Goal: Task Accomplishment & Management: Use online tool/utility

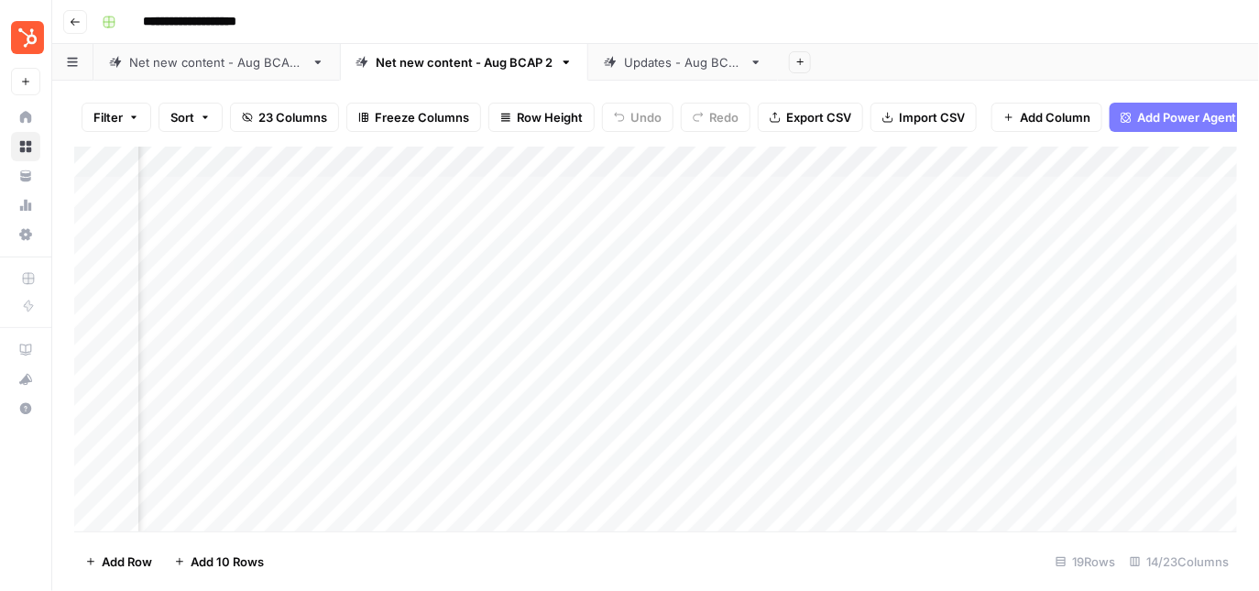
scroll to position [0, 241]
click at [766, 163] on div "Add Column" at bounding box center [656, 340] width 1164 height 386
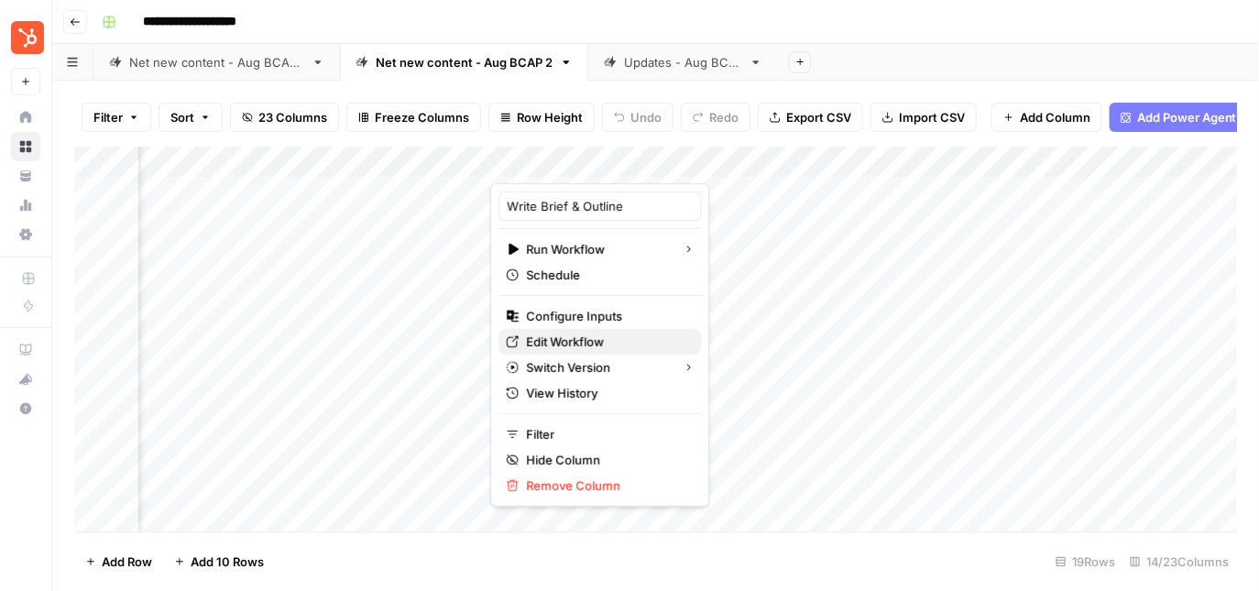
click at [591, 333] on span "Edit Workflow" at bounding box center [606, 342] width 160 height 18
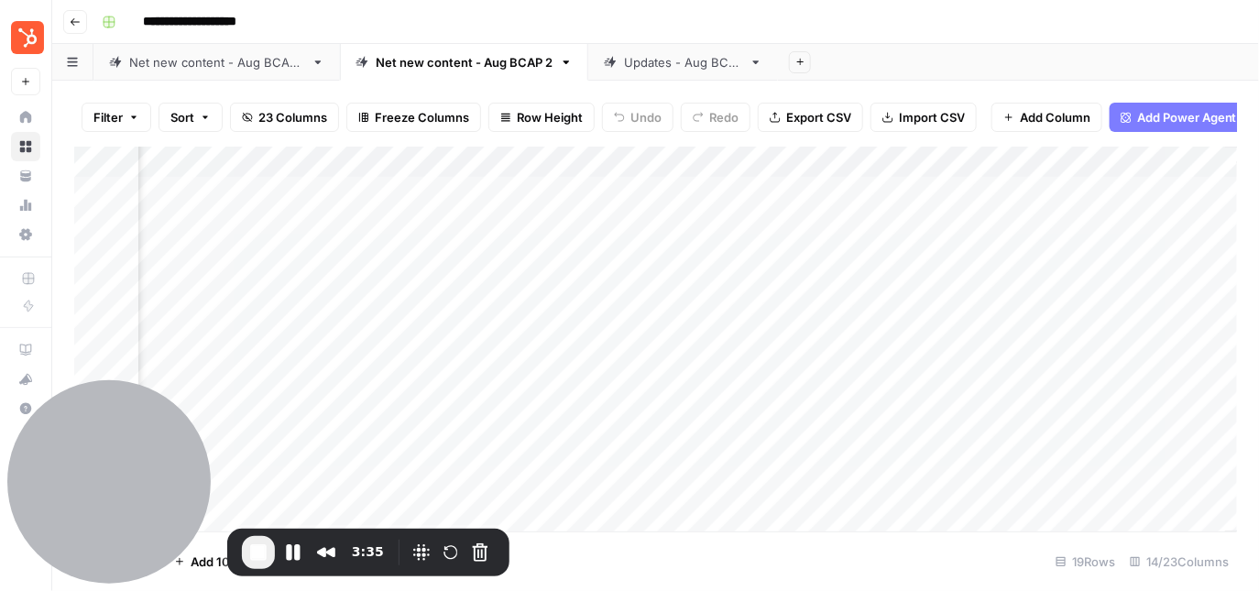
scroll to position [0, 1717]
click at [994, 257] on div "Add Column" at bounding box center [656, 340] width 1164 height 386
click at [980, 252] on div "Add Column" at bounding box center [656, 340] width 1164 height 386
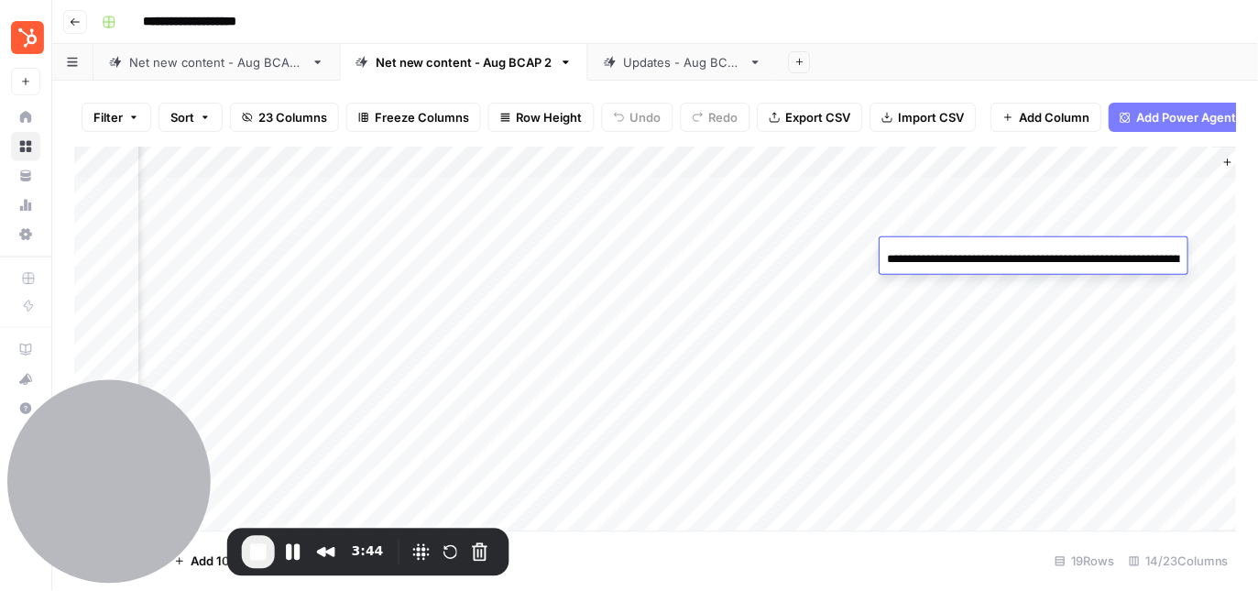
scroll to position [0, 257]
click at [988, 257] on input "**********" at bounding box center [1034, 259] width 293 height 22
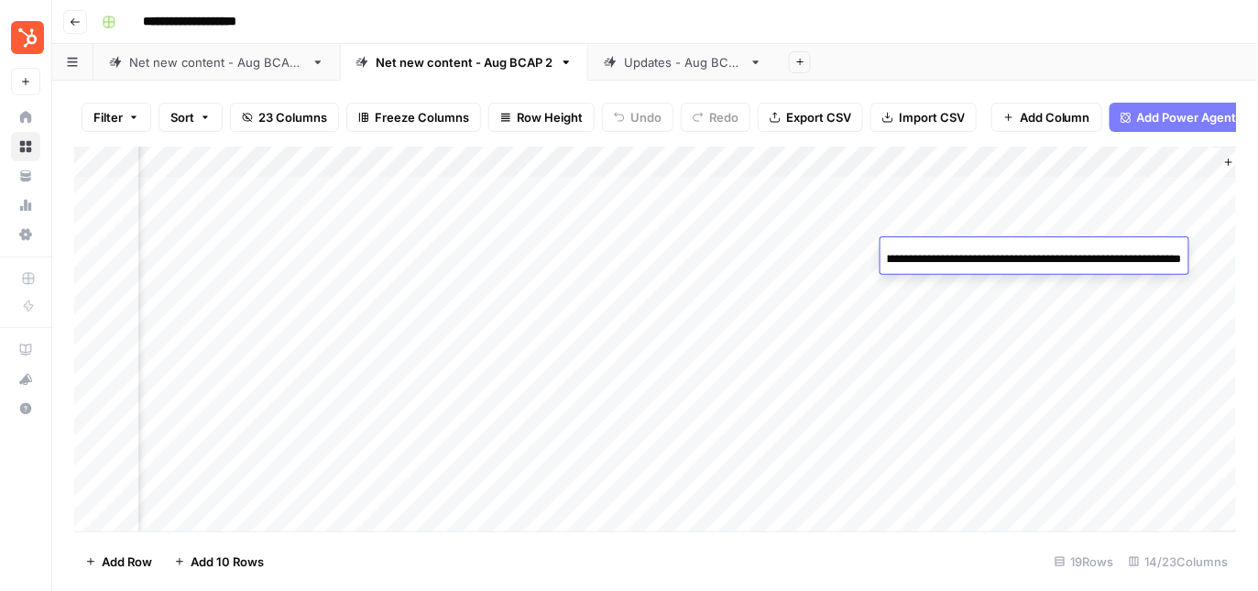
scroll to position [0, 0]
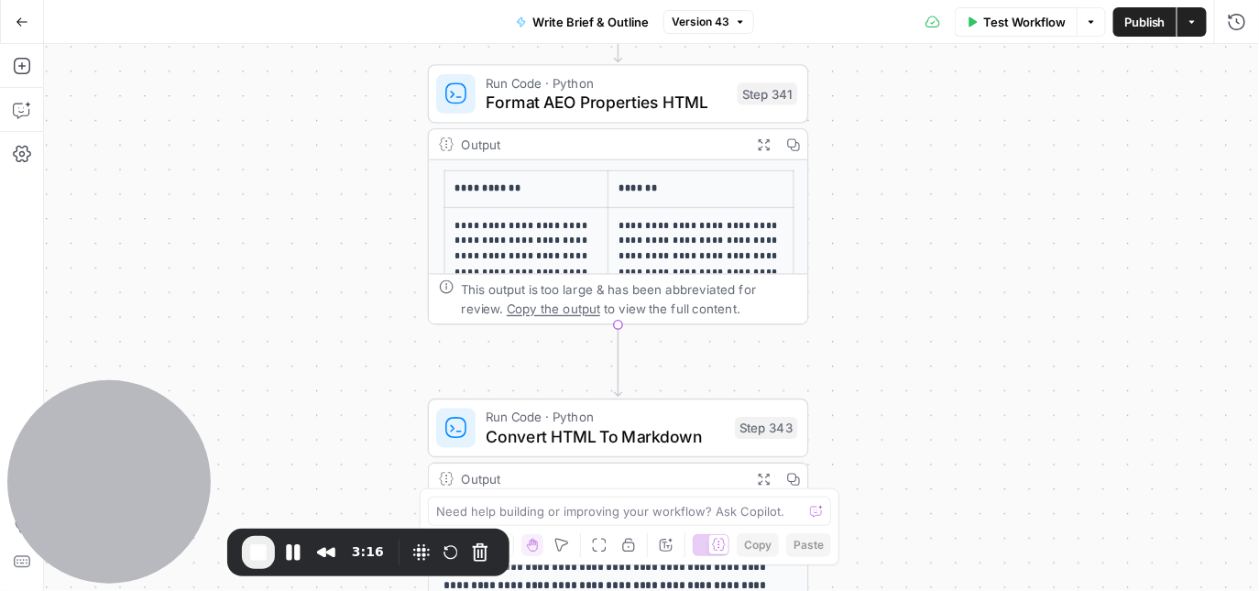
scroll to position [60, 0]
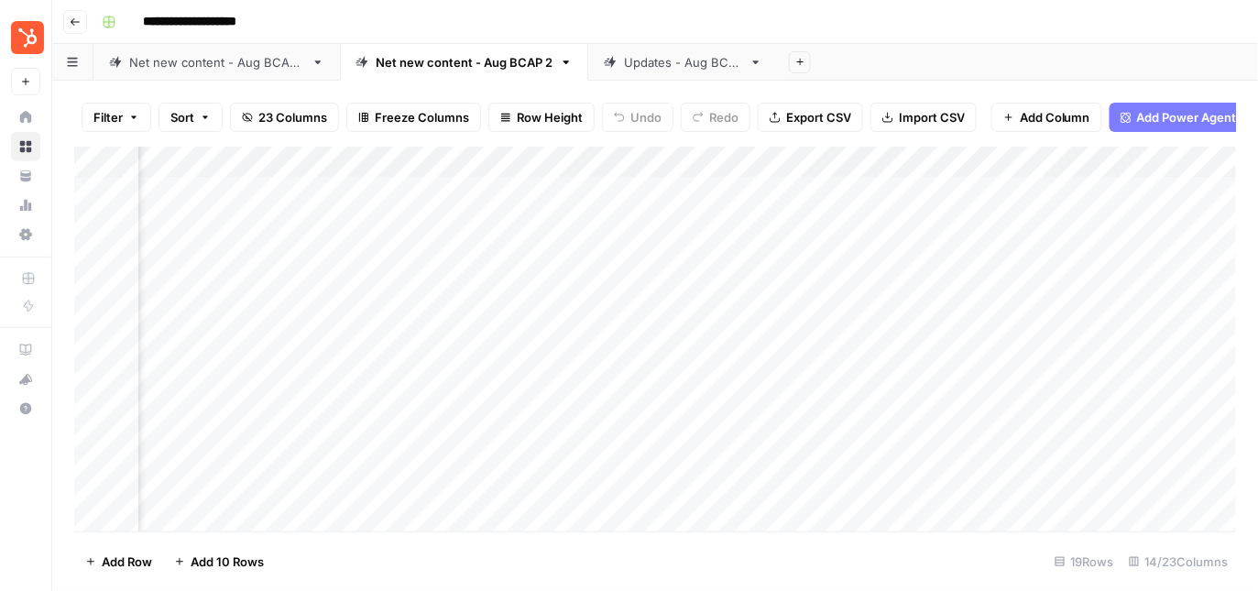
scroll to position [0, 1335]
click at [439, 190] on div "Add Column" at bounding box center [655, 340] width 1163 height 386
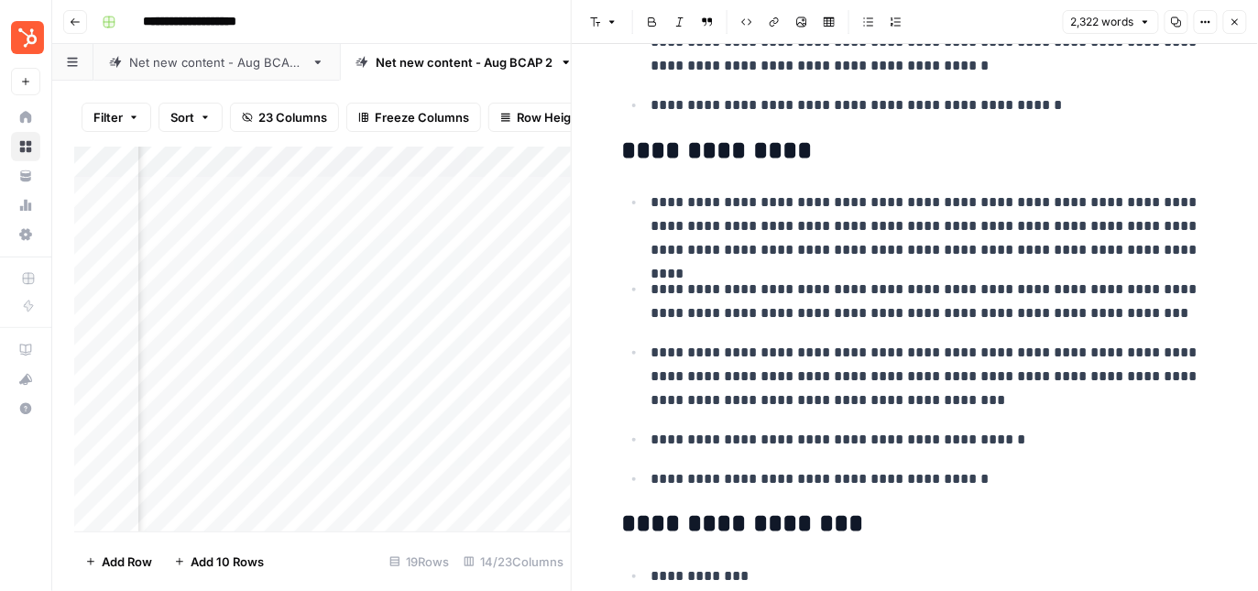
scroll to position [2206, 0]
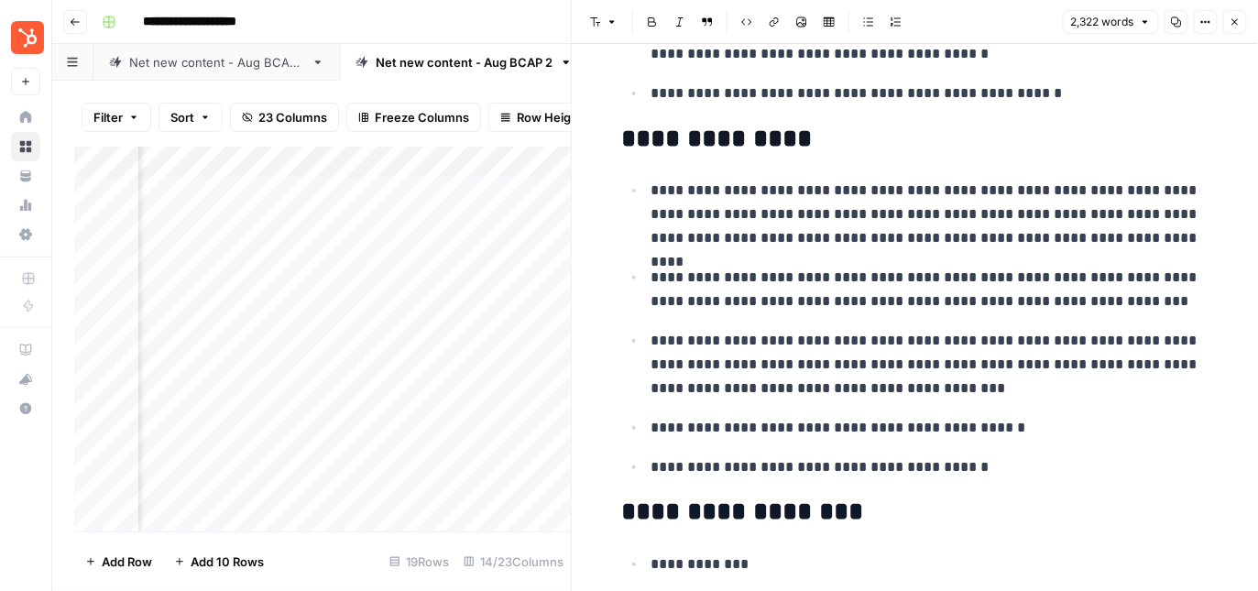
click at [1242, 20] on button "Close" at bounding box center [1235, 22] width 24 height 24
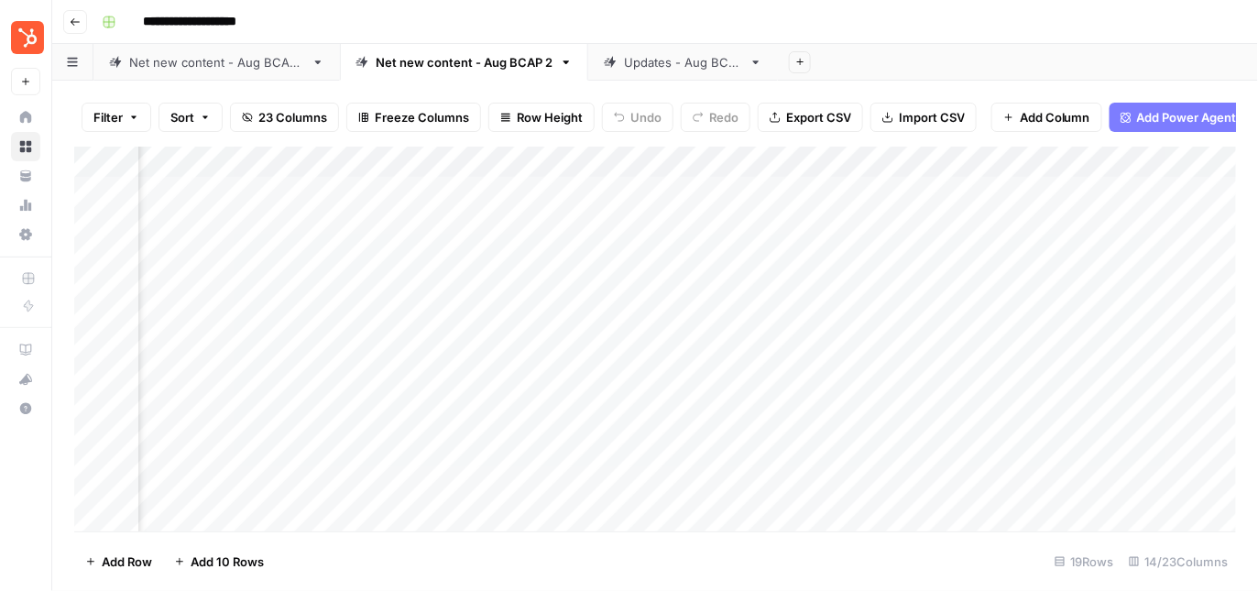
scroll to position [0, 313]
click at [693, 168] on div "Add Column" at bounding box center [655, 340] width 1163 height 386
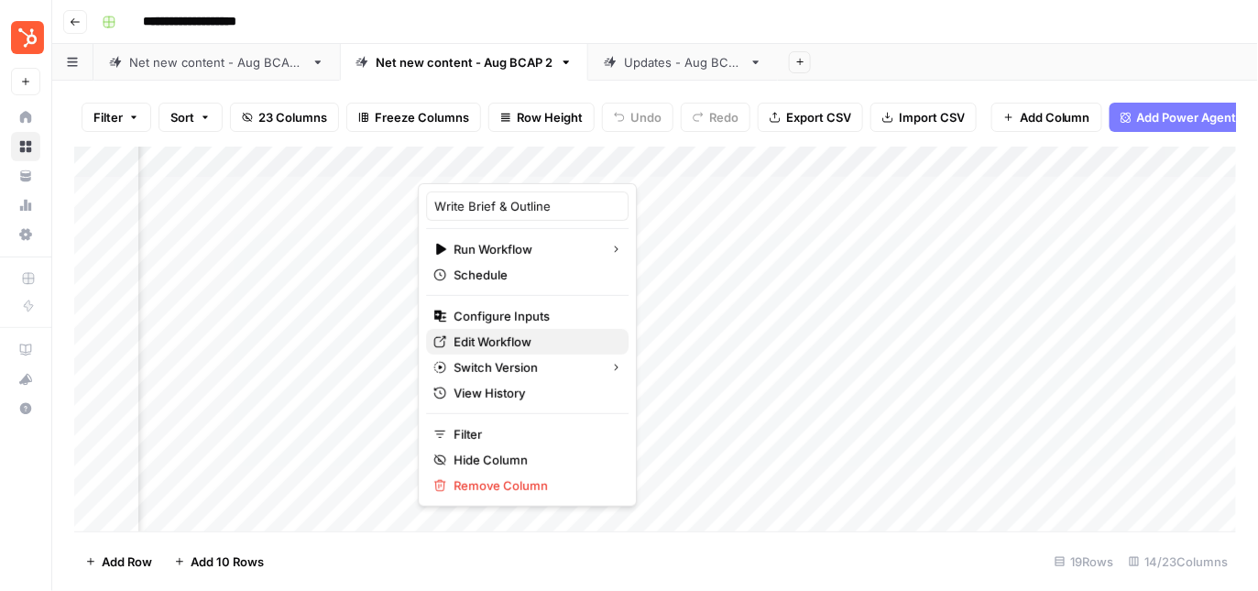
click at [500, 338] on span "Edit Workflow" at bounding box center [534, 342] width 160 height 18
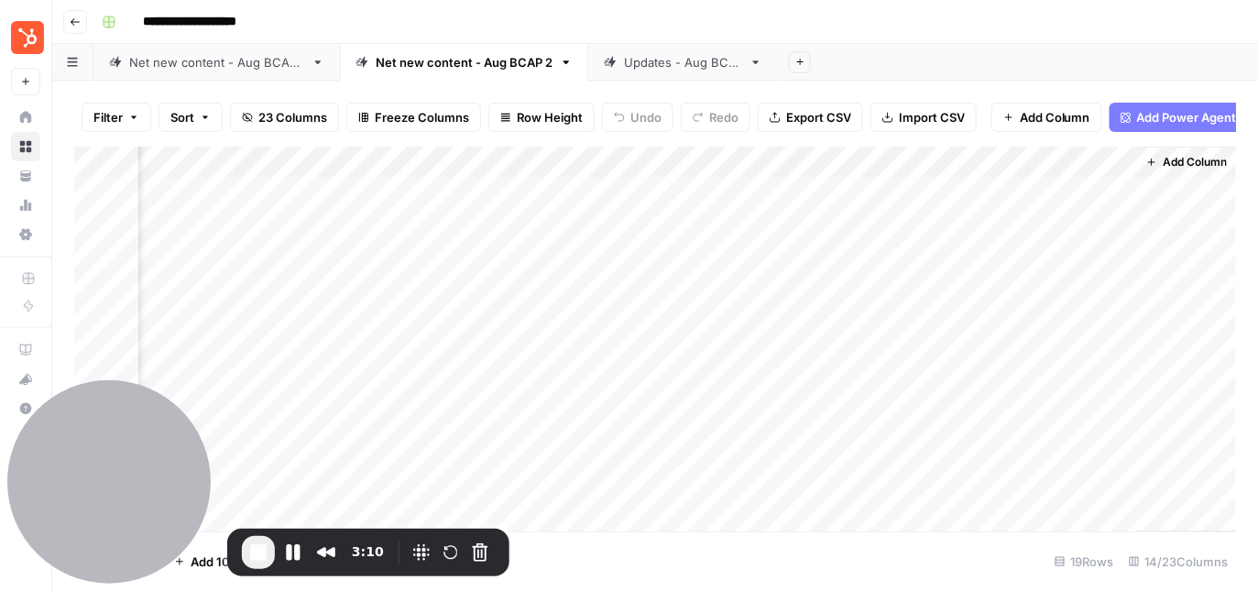
scroll to position [0, 1795]
click at [761, 155] on div "Add Column" at bounding box center [655, 340] width 1163 height 386
click at [863, 196] on div "Add Column" at bounding box center [655, 340] width 1163 height 386
click at [855, 194] on div "Add Column" at bounding box center [655, 340] width 1163 height 386
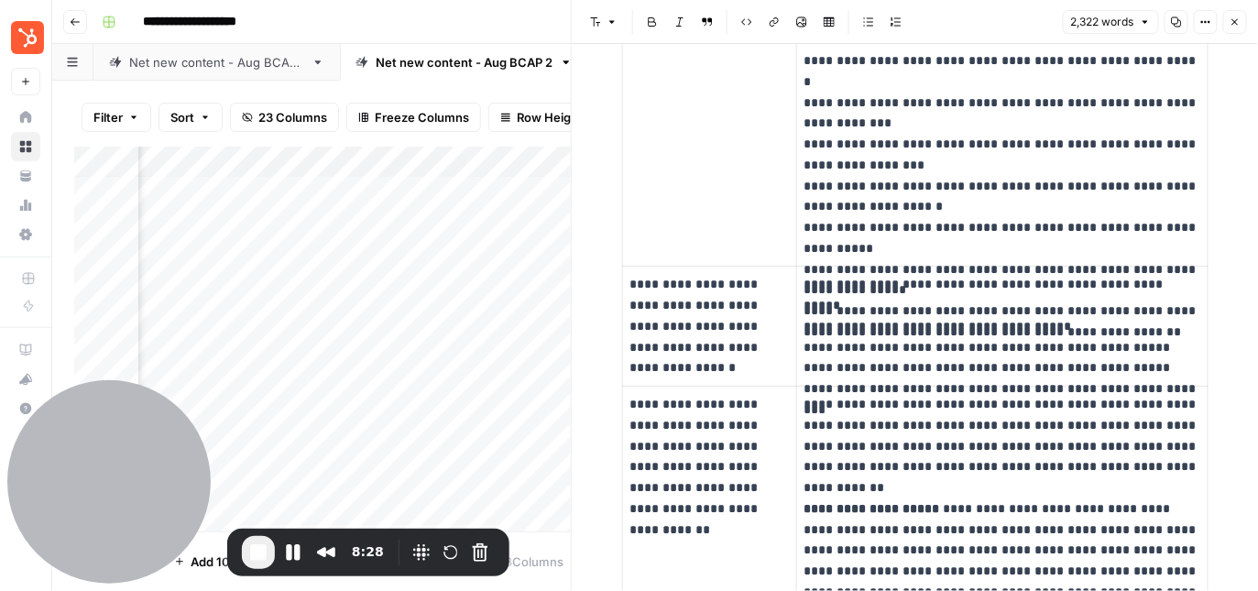
scroll to position [3621, 0]
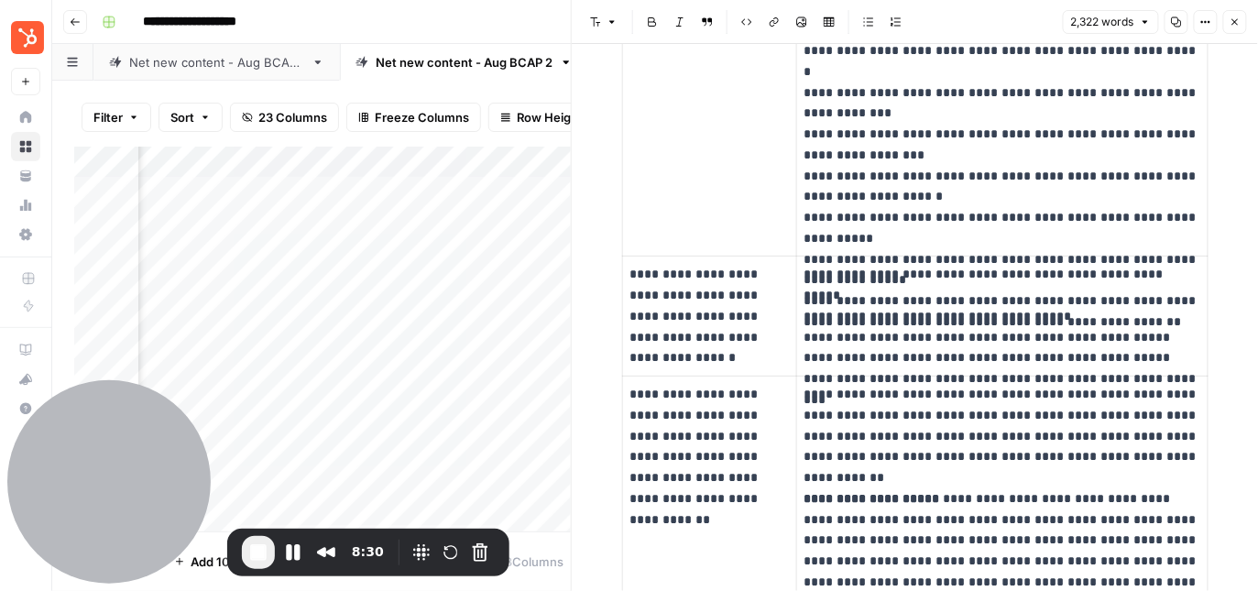
click at [1234, 13] on button "Close" at bounding box center [1235, 22] width 24 height 24
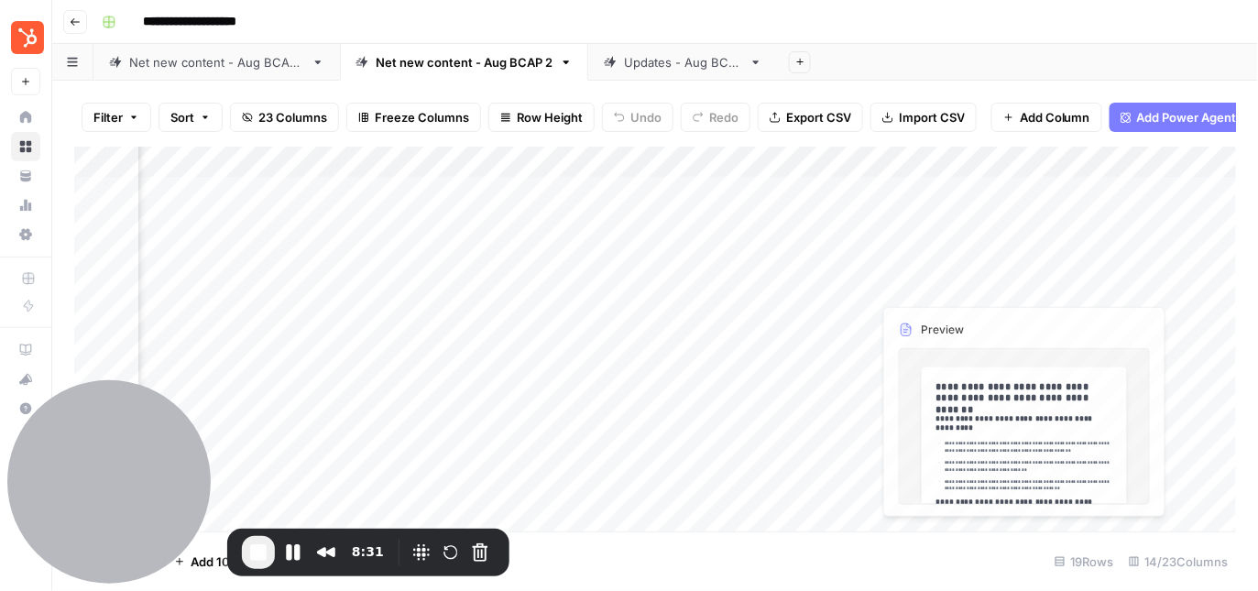
scroll to position [0, 1187]
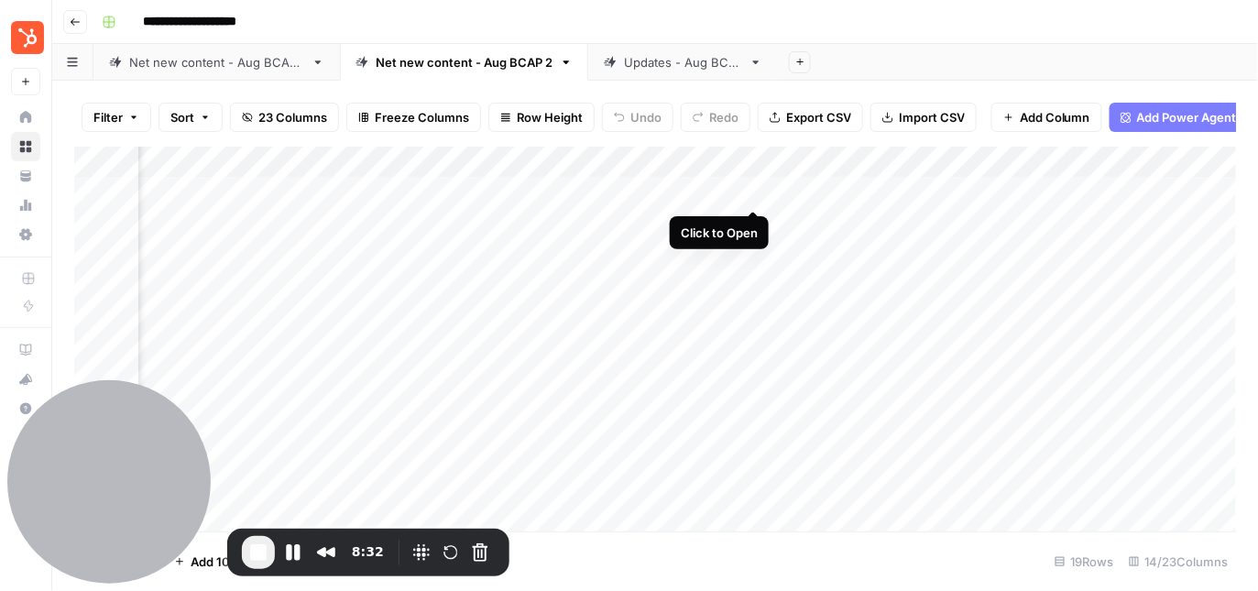
click at [758, 188] on div "Add Column" at bounding box center [655, 340] width 1163 height 386
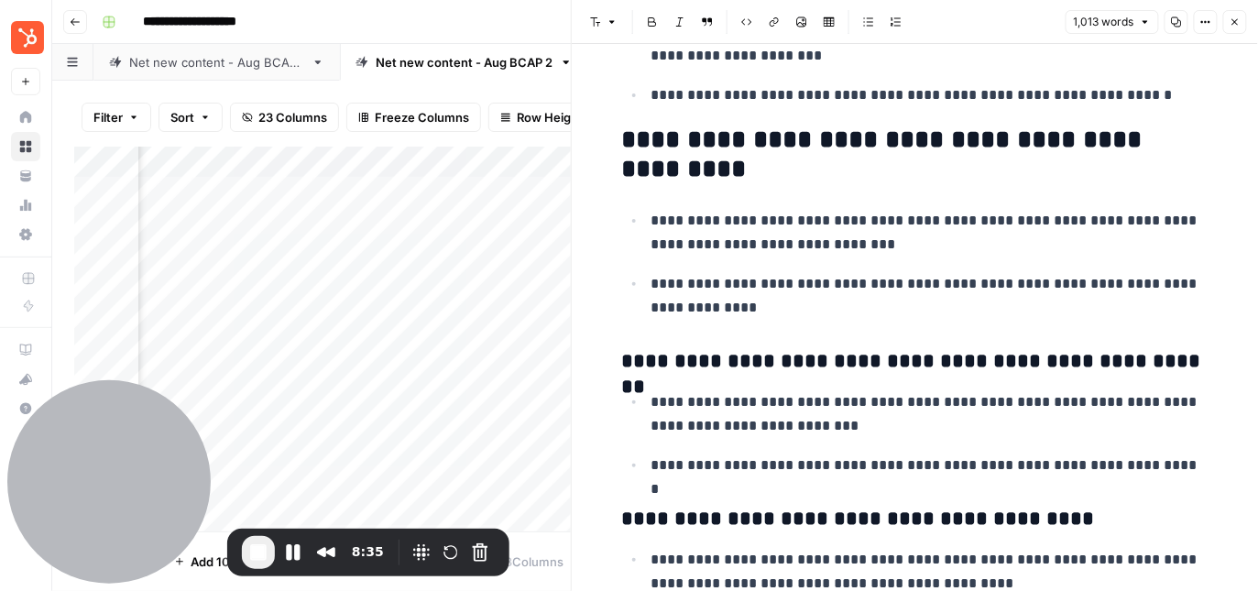
scroll to position [2380, 0]
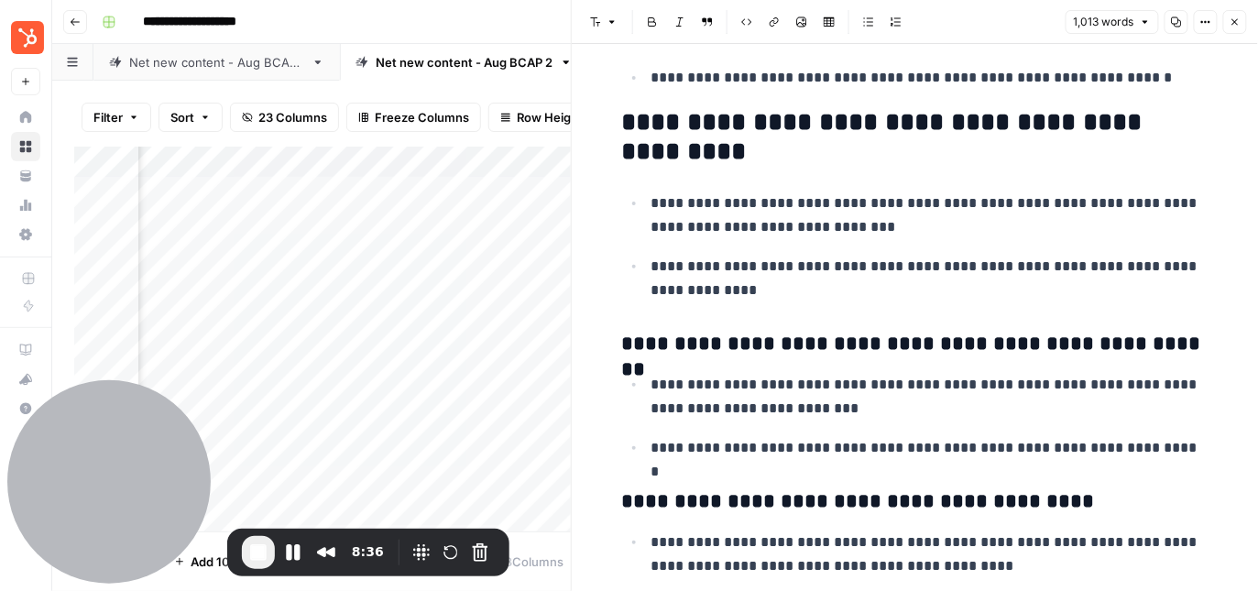
click at [1235, 20] on icon "button" at bounding box center [1235, 21] width 11 height 11
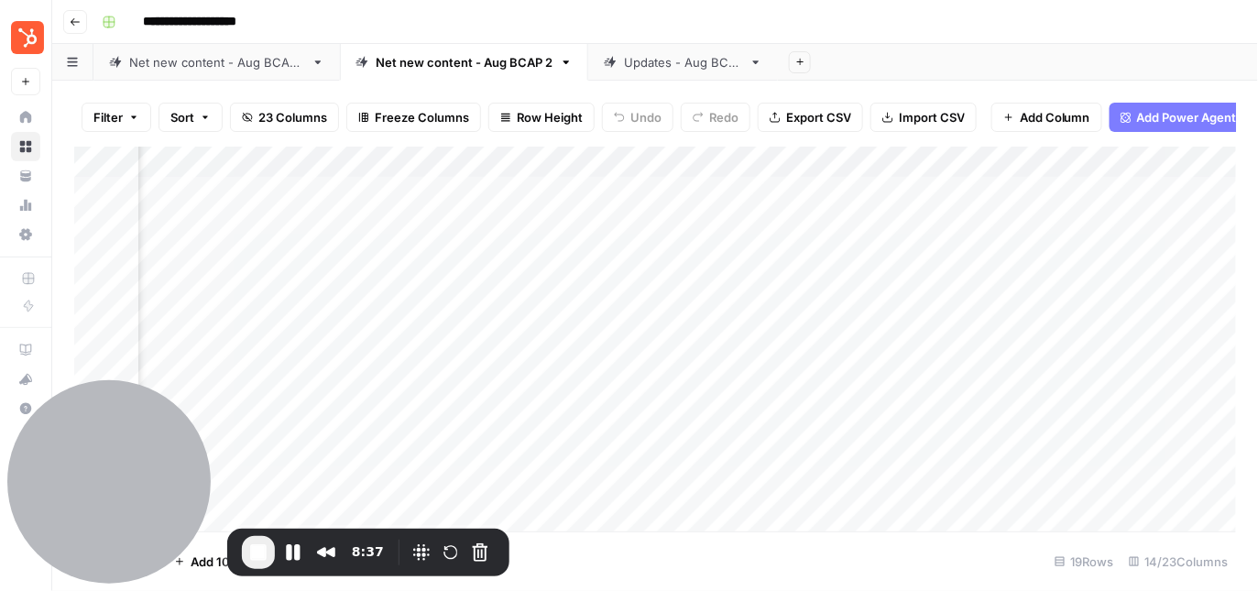
click at [649, 74] on link "Updates - Aug BCAP" at bounding box center [683, 62] width 190 height 37
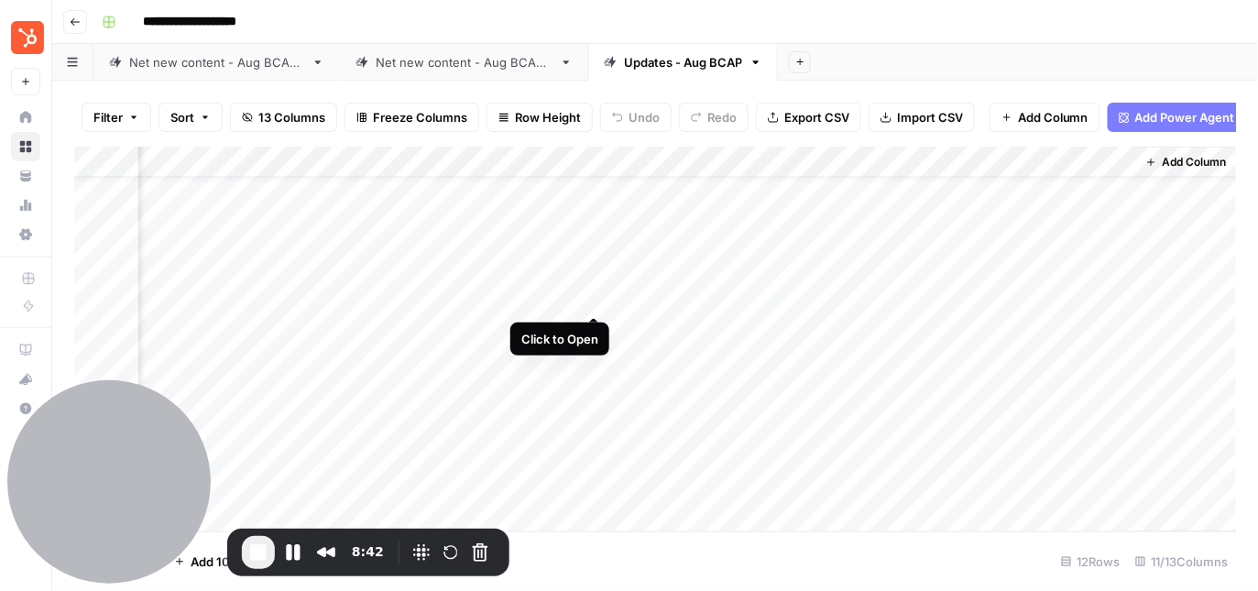
click at [597, 297] on div "Add Column" at bounding box center [655, 340] width 1163 height 386
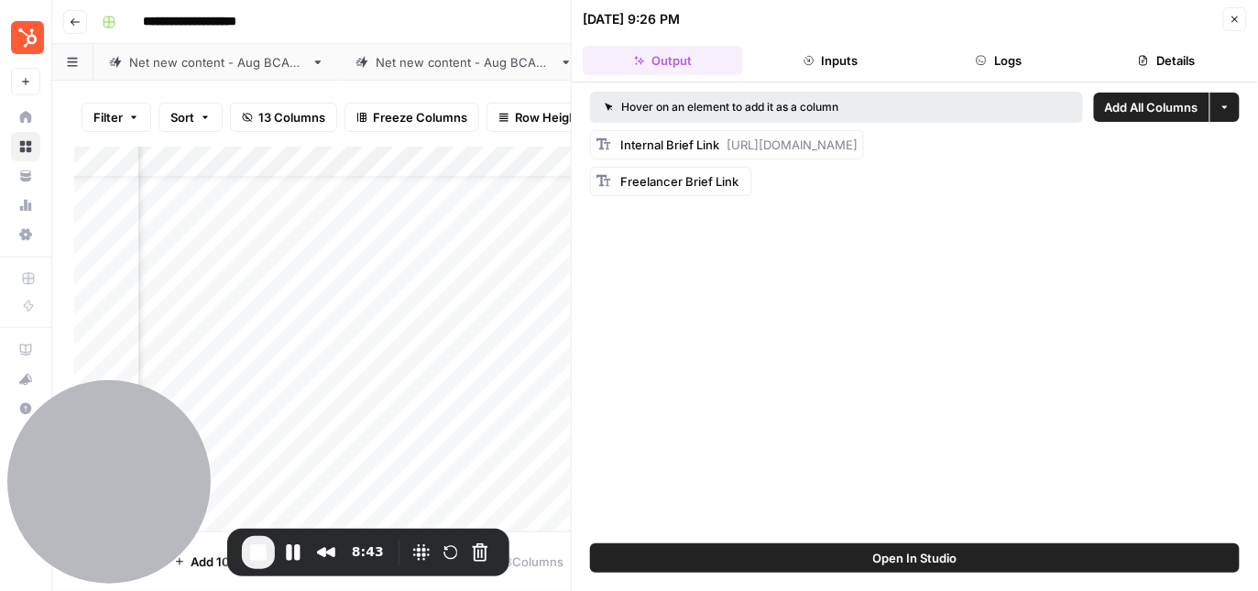
click at [1225, 11] on button "Close" at bounding box center [1235, 19] width 24 height 24
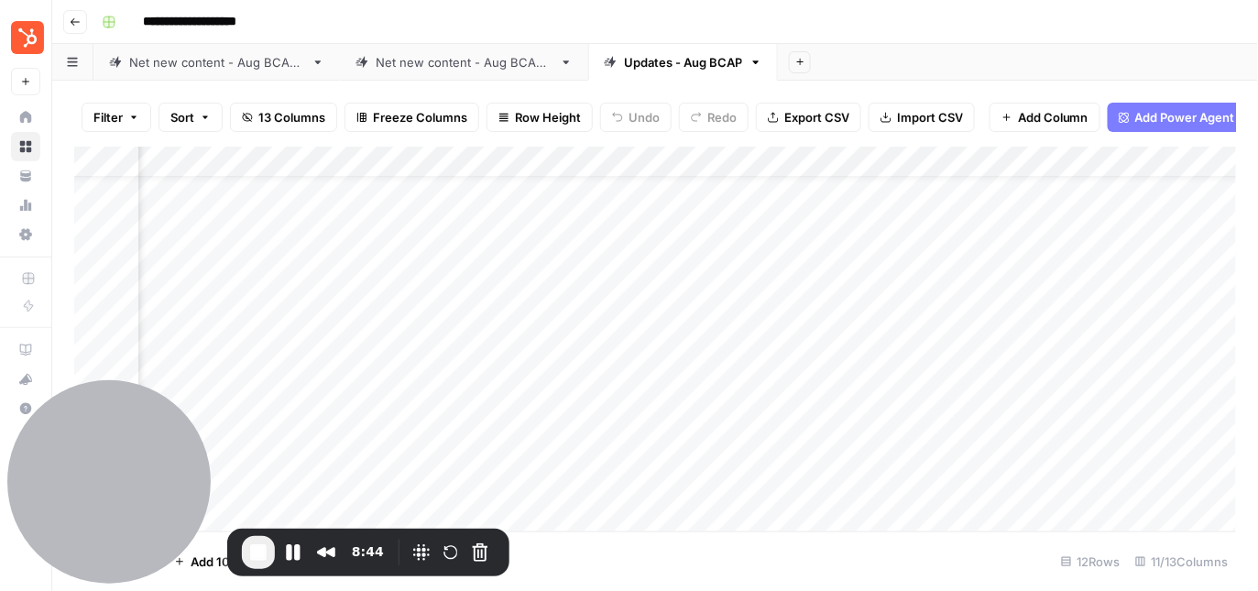
scroll to position [49, 241]
click at [618, 264] on div "Add Column" at bounding box center [655, 340] width 1163 height 386
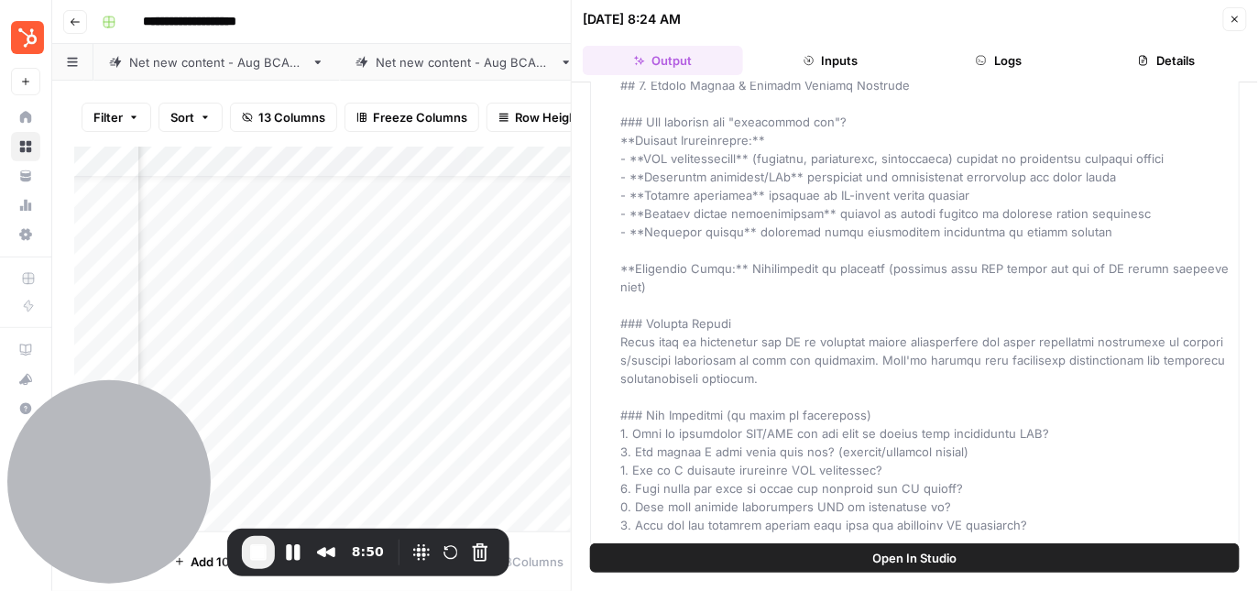
scroll to position [145, 0]
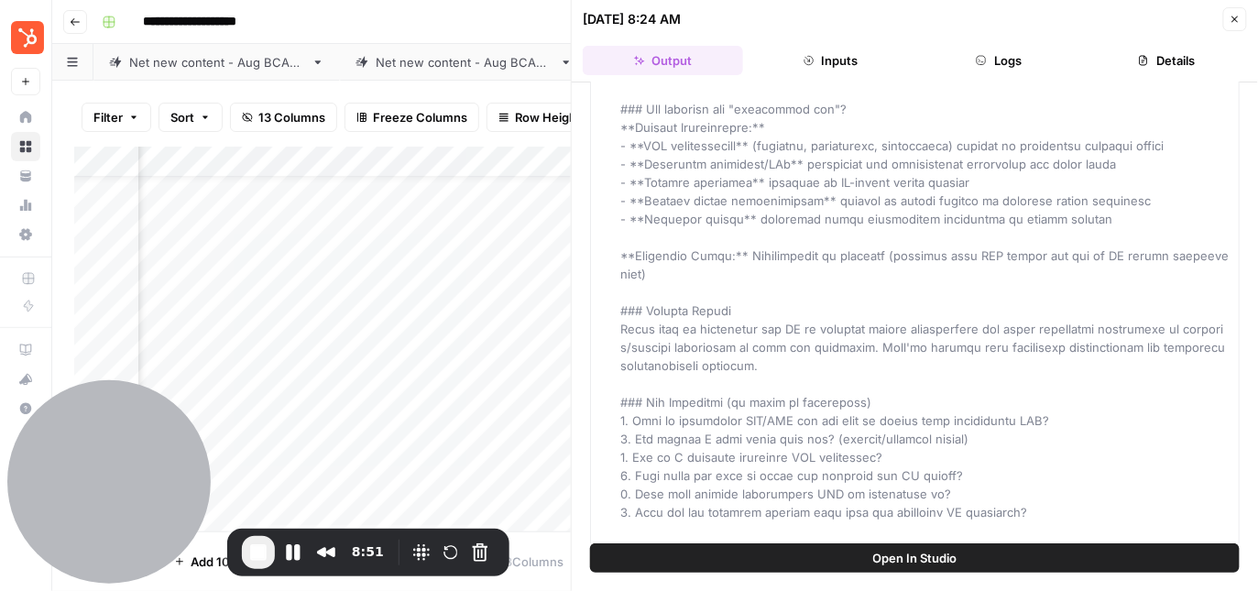
click at [1235, 16] on icon "button" at bounding box center [1235, 19] width 11 height 11
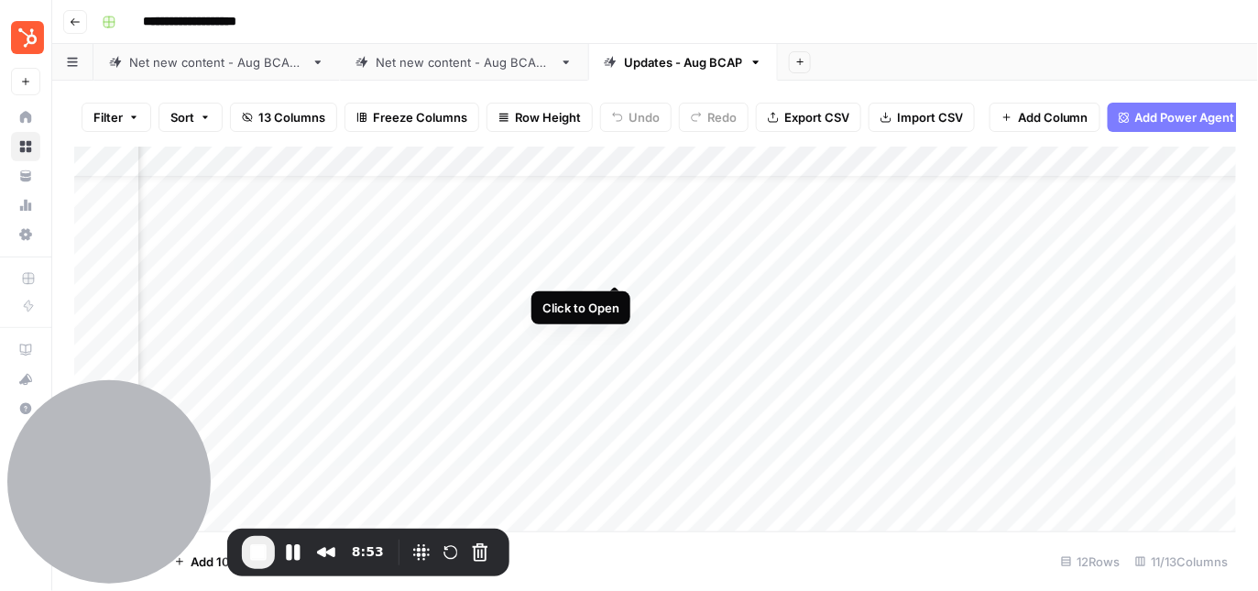
scroll to position [49, 432]
click at [591, 264] on div "Add Column" at bounding box center [655, 340] width 1163 height 386
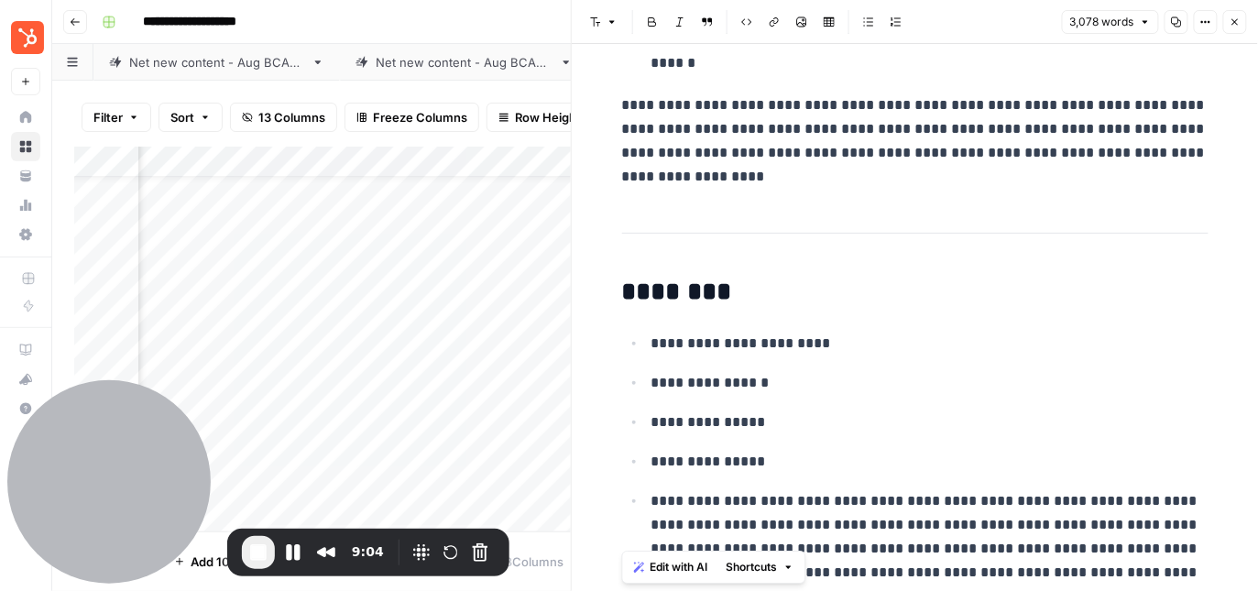
scroll to position [6313, 0]
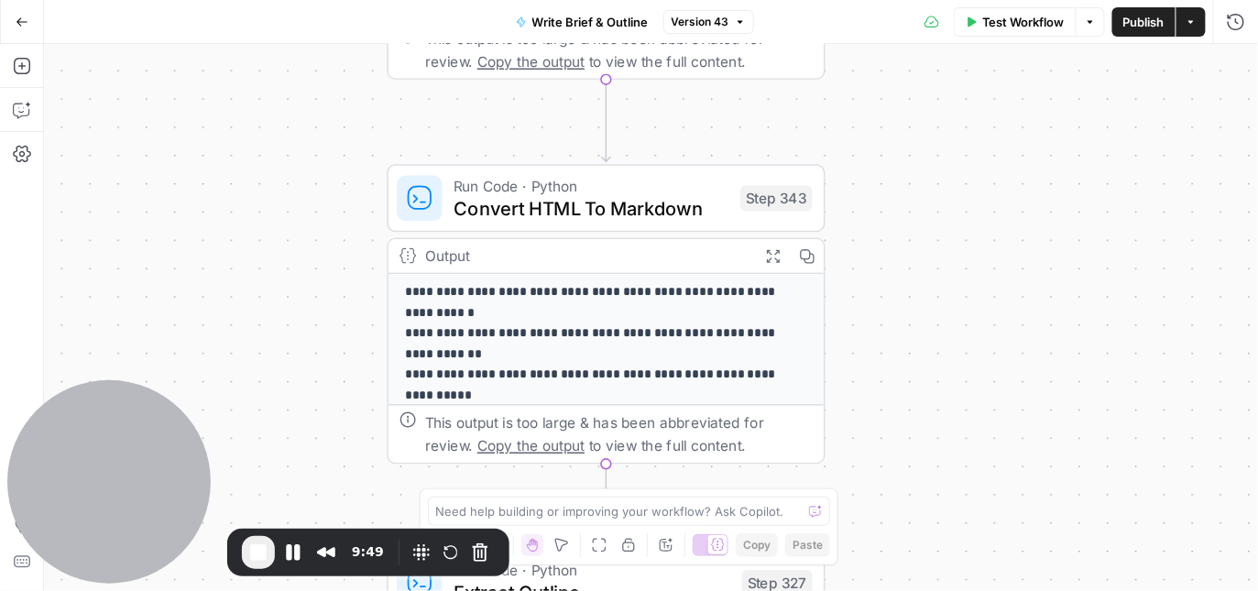
scroll to position [60, 0]
